Goal: Information Seeking & Learning: Find contact information

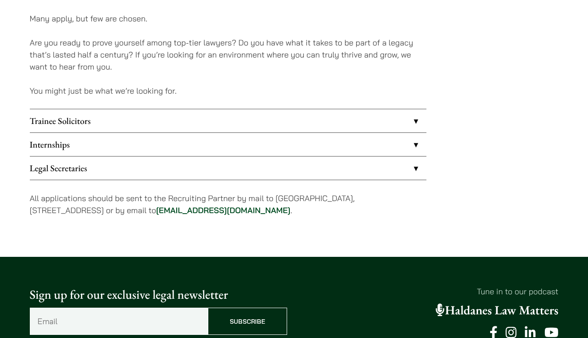
scroll to position [726, 0]
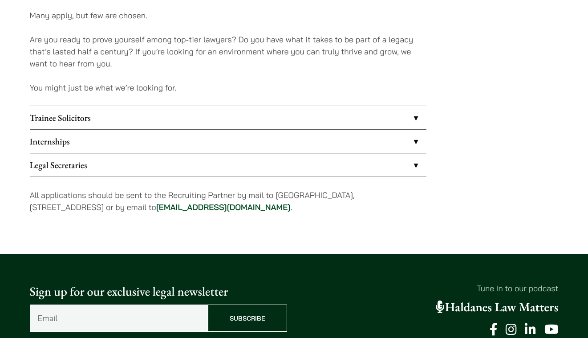
click at [108, 122] on link "Trainee Solicitors" at bounding box center [228, 117] width 397 height 23
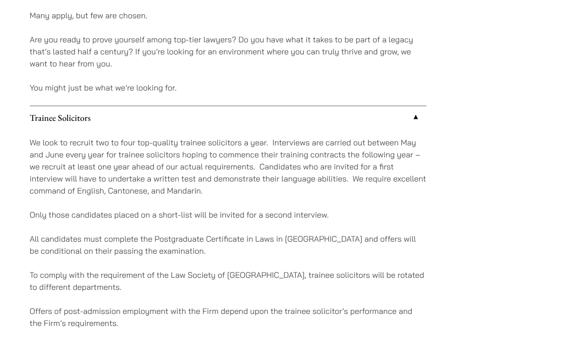
click at [108, 122] on link "Trainee Solicitors" at bounding box center [228, 117] width 397 height 23
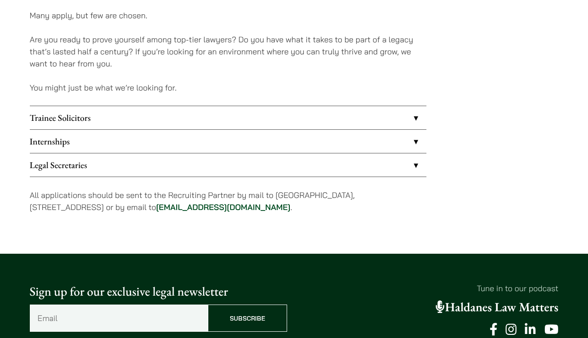
click at [89, 144] on link "Internships" at bounding box center [228, 141] width 397 height 23
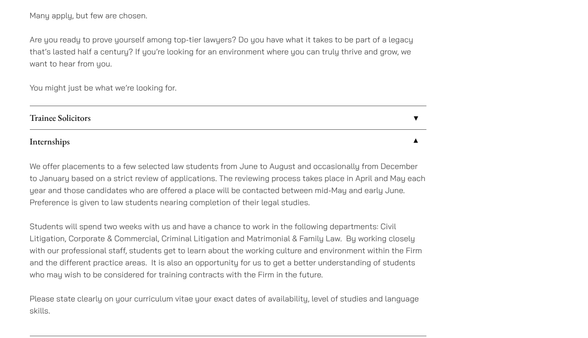
scroll to position [802, 0]
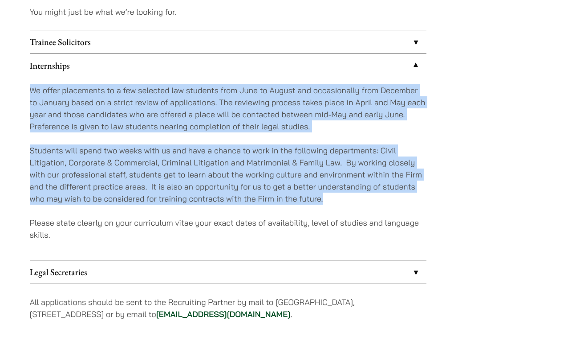
drag, startPoint x: 27, startPoint y: 87, endPoint x: 432, endPoint y: 193, distance: 418.5
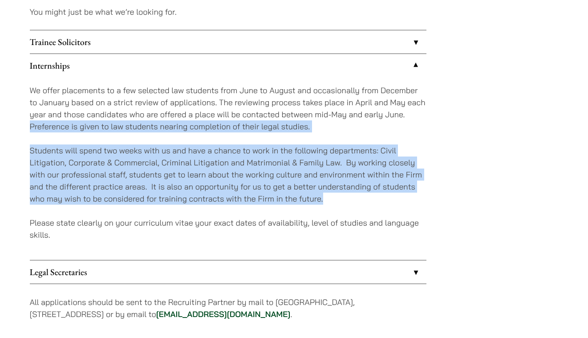
drag, startPoint x: 434, startPoint y: 194, endPoint x: -2, endPoint y: 126, distance: 440.7
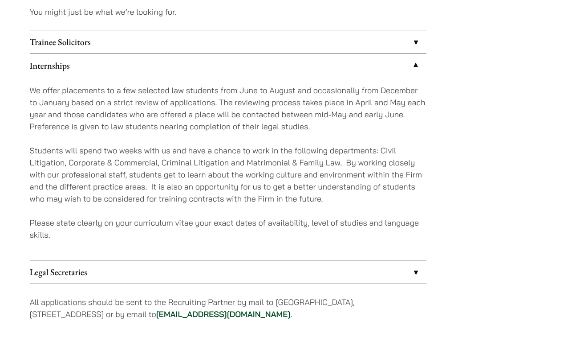
click at [149, 197] on p "Students will spend two weeks with us and have a chance to work in the followin…" at bounding box center [228, 174] width 397 height 60
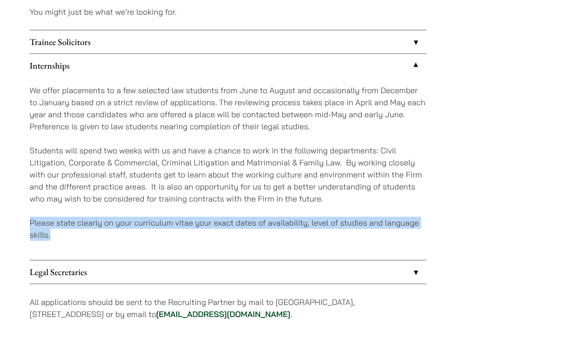
drag, startPoint x: 24, startPoint y: 219, endPoint x: 83, endPoint y: 238, distance: 62.1
click at [83, 238] on p "Please state clearly on your curriculum vitae your exact dates of availability,…" at bounding box center [228, 228] width 397 height 24
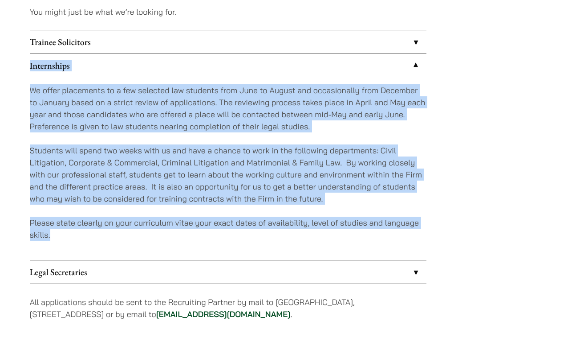
drag, startPoint x: 83, startPoint y: 238, endPoint x: 24, endPoint y: 59, distance: 188.0
drag, startPoint x: 27, startPoint y: 66, endPoint x: 117, endPoint y: 232, distance: 189.1
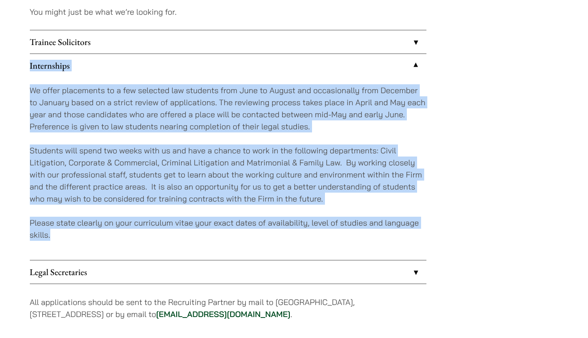
click at [117, 232] on p "Please state clearly on your curriculum vitae your exact dates of availability,…" at bounding box center [228, 228] width 397 height 24
drag, startPoint x: 117, startPoint y: 232, endPoint x: 18, endPoint y: 89, distance: 174.4
click at [241, 227] on p "Please state clearly on your curriculum vitae your exact dates of availability,…" at bounding box center [228, 228] width 397 height 24
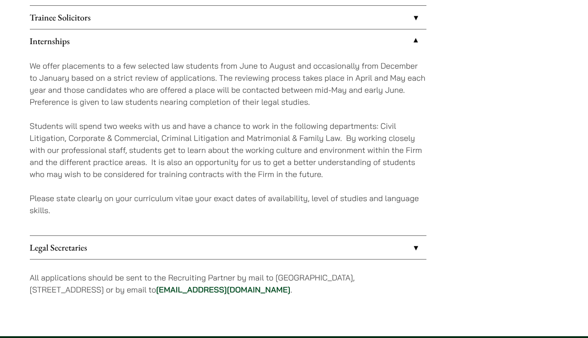
scroll to position [915, 0]
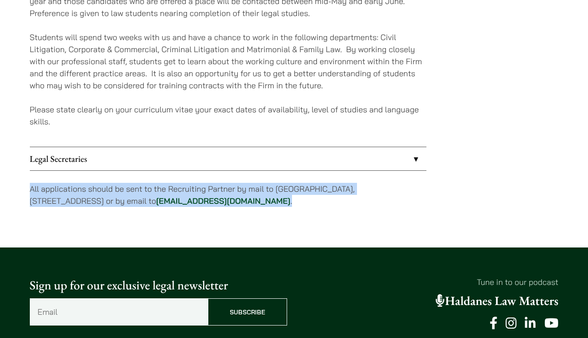
drag, startPoint x: 25, startPoint y: 189, endPoint x: 347, endPoint y: 199, distance: 322.1
click at [347, 199] on p "All applications should be sent to the Recruiting Partner by mail to [GEOGRAPHI…" at bounding box center [228, 195] width 397 height 24
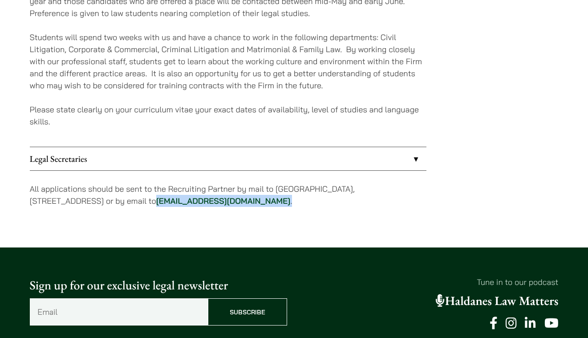
drag, startPoint x: 347, startPoint y: 199, endPoint x: 182, endPoint y: 203, distance: 165.2
click at [182, 203] on p "All applications should be sent to the Recruiting Partner by mail to [GEOGRAPHI…" at bounding box center [228, 195] width 397 height 24
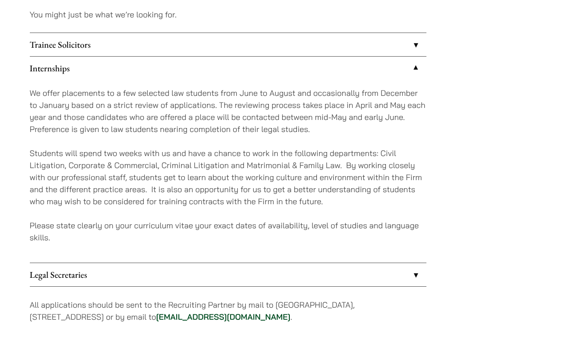
click at [182, 203] on p "Students will spend two weeks with us and have a chance to work in the followin…" at bounding box center [228, 177] width 397 height 60
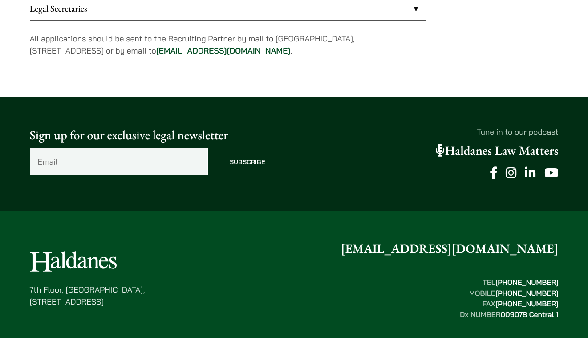
scroll to position [967, 0]
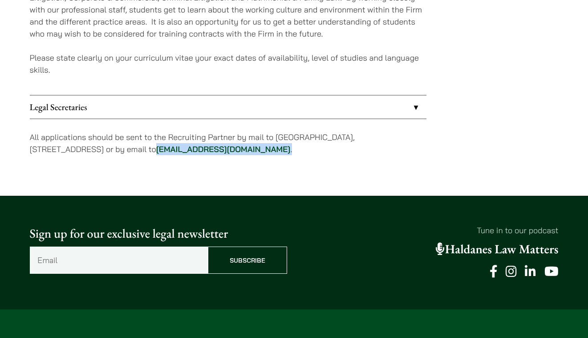
drag, startPoint x: 273, startPoint y: 149, endPoint x: 183, endPoint y: 150, distance: 90.0
click at [183, 150] on p "All applications should be sent to the Recruiting Partner by mail to [GEOGRAPHI…" at bounding box center [228, 143] width 397 height 24
copy p "[EMAIL_ADDRESS][DOMAIN_NAME] ."
